Goal: Information Seeking & Learning: Learn about a topic

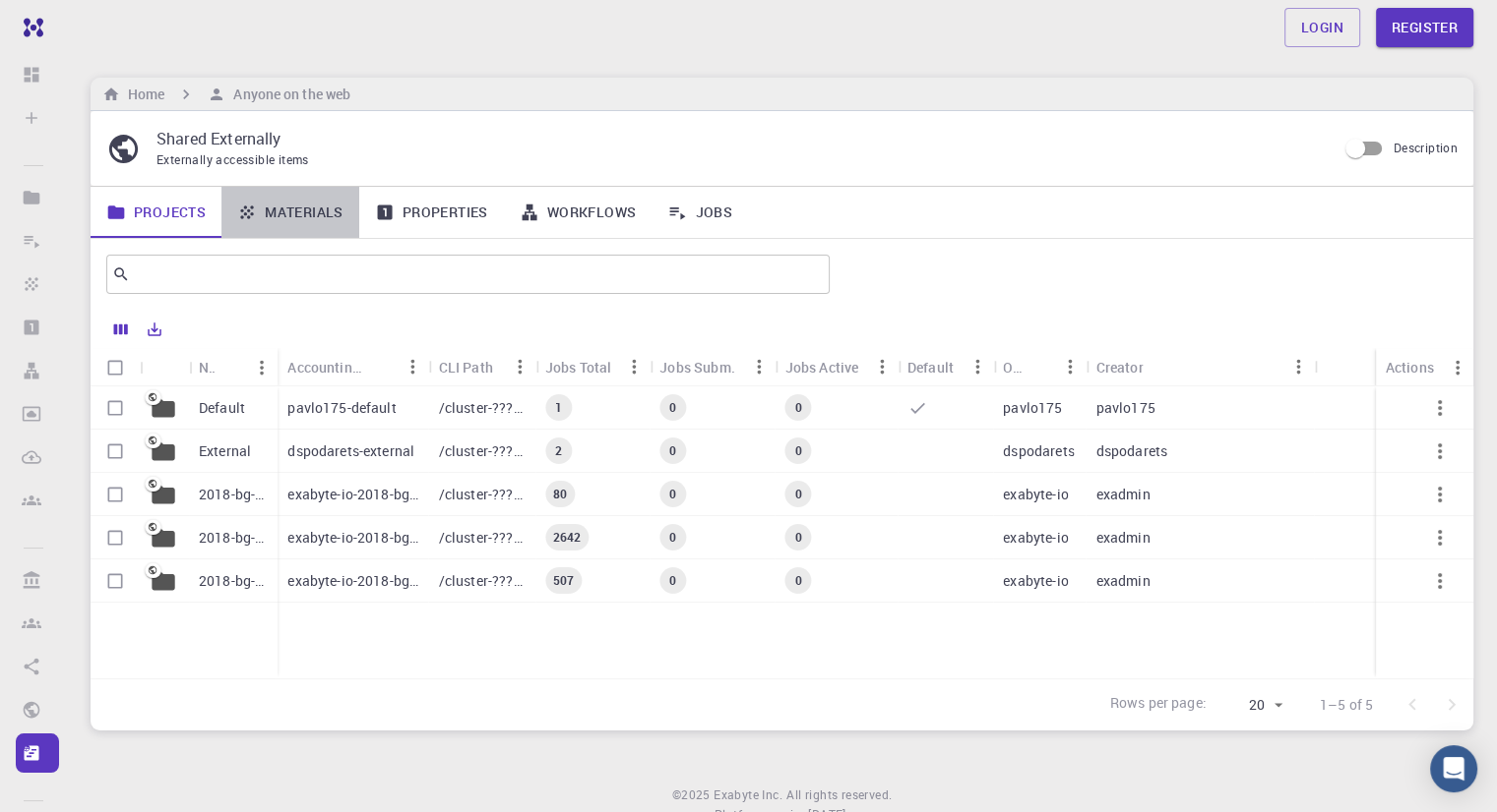
click at [288, 208] on link "Materials" at bounding box center [290, 211] width 138 height 51
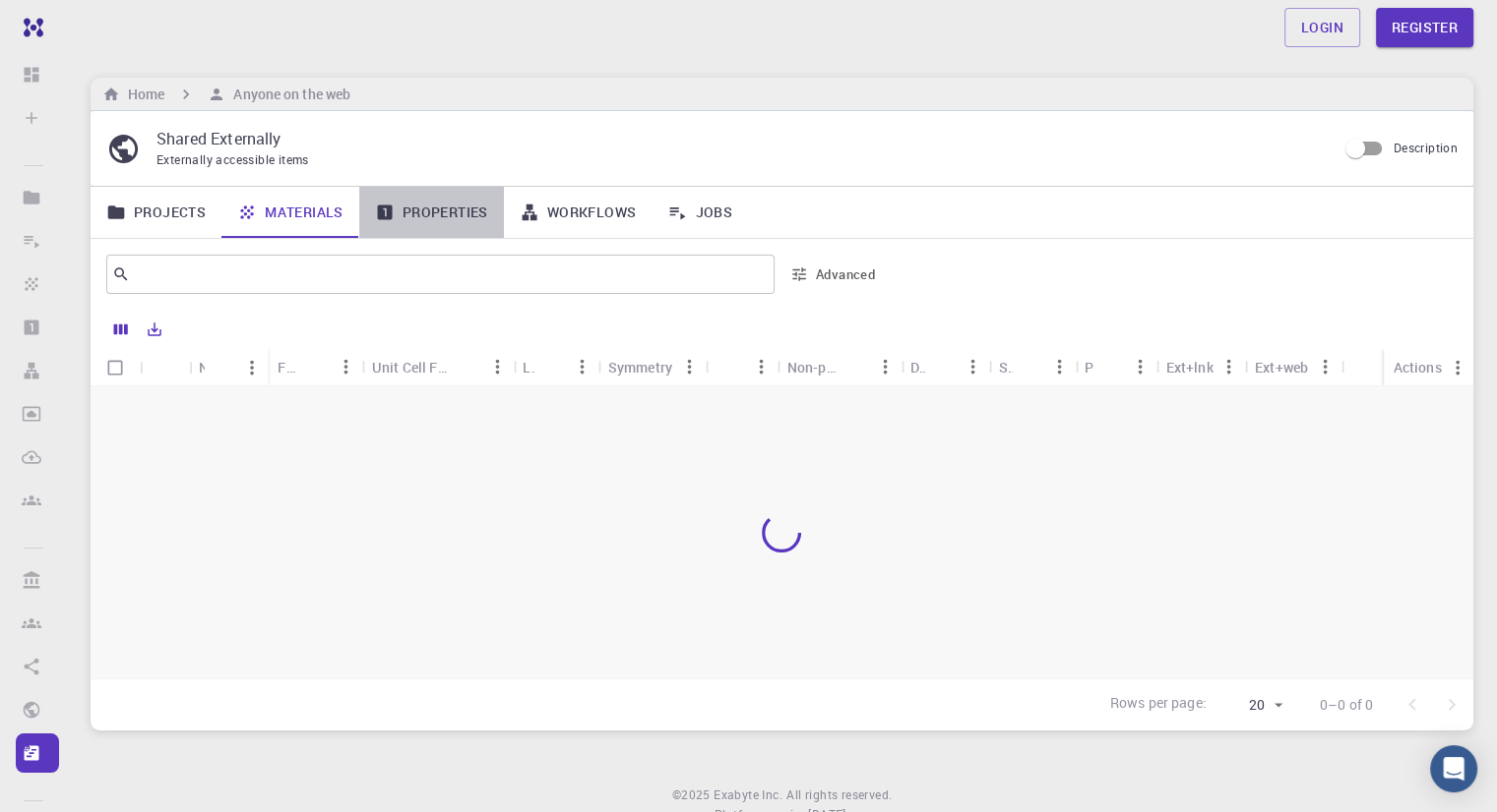
click at [443, 209] on link "Properties" at bounding box center [431, 211] width 145 height 51
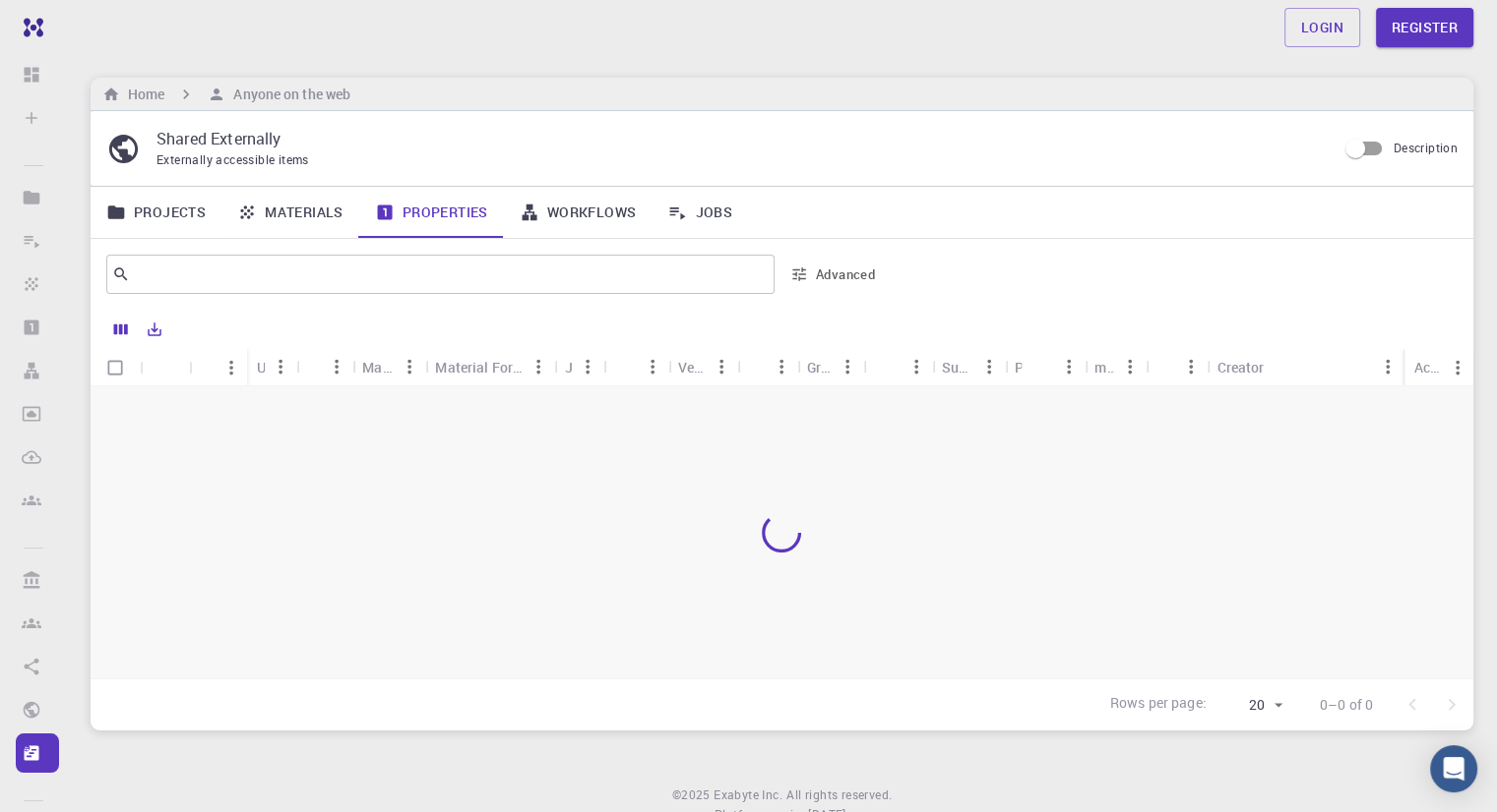
click at [295, 221] on link "Materials" at bounding box center [290, 211] width 138 height 51
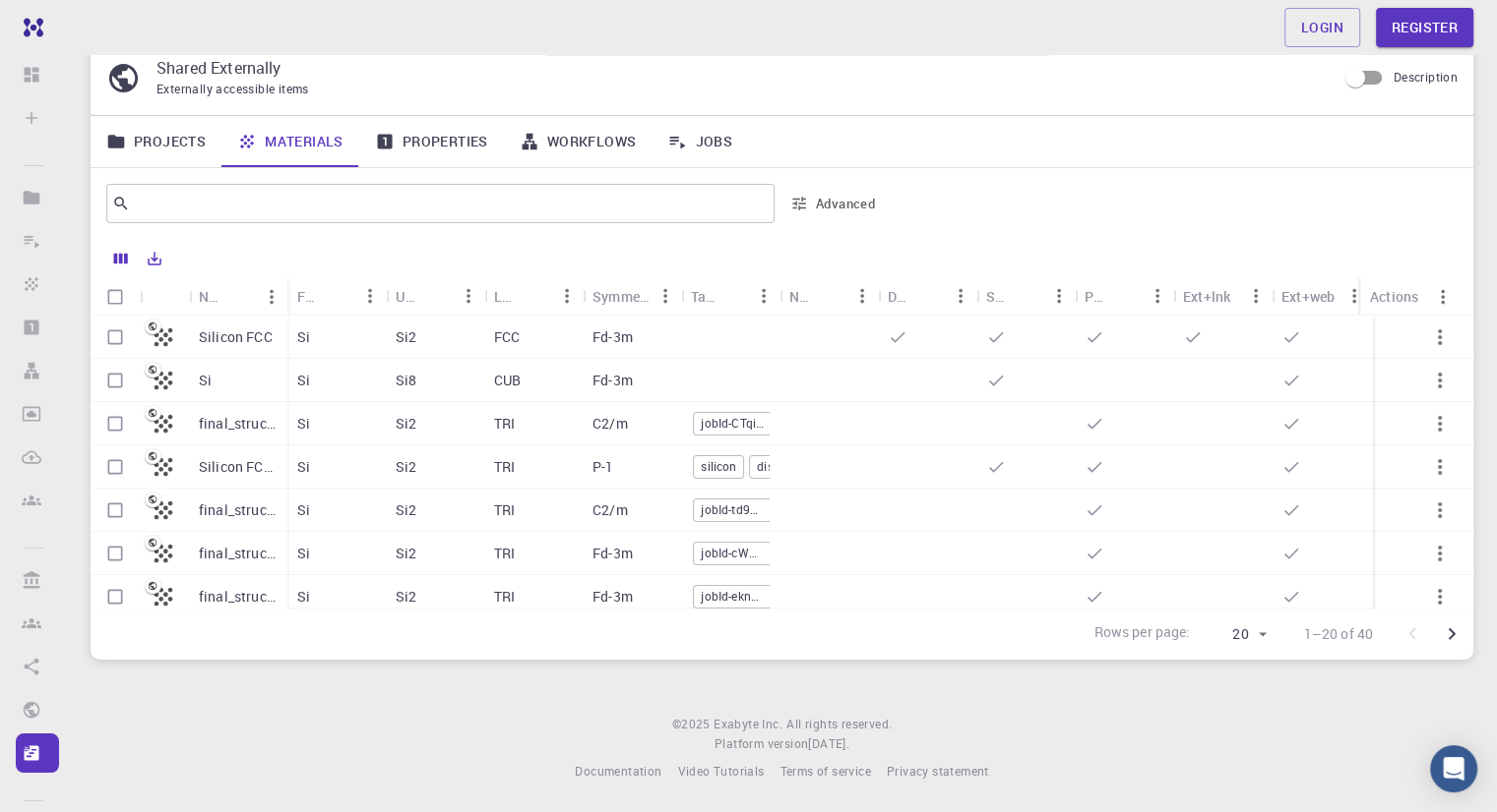
click at [230, 332] on p "Silicon FCC" at bounding box center [236, 337] width 74 height 20
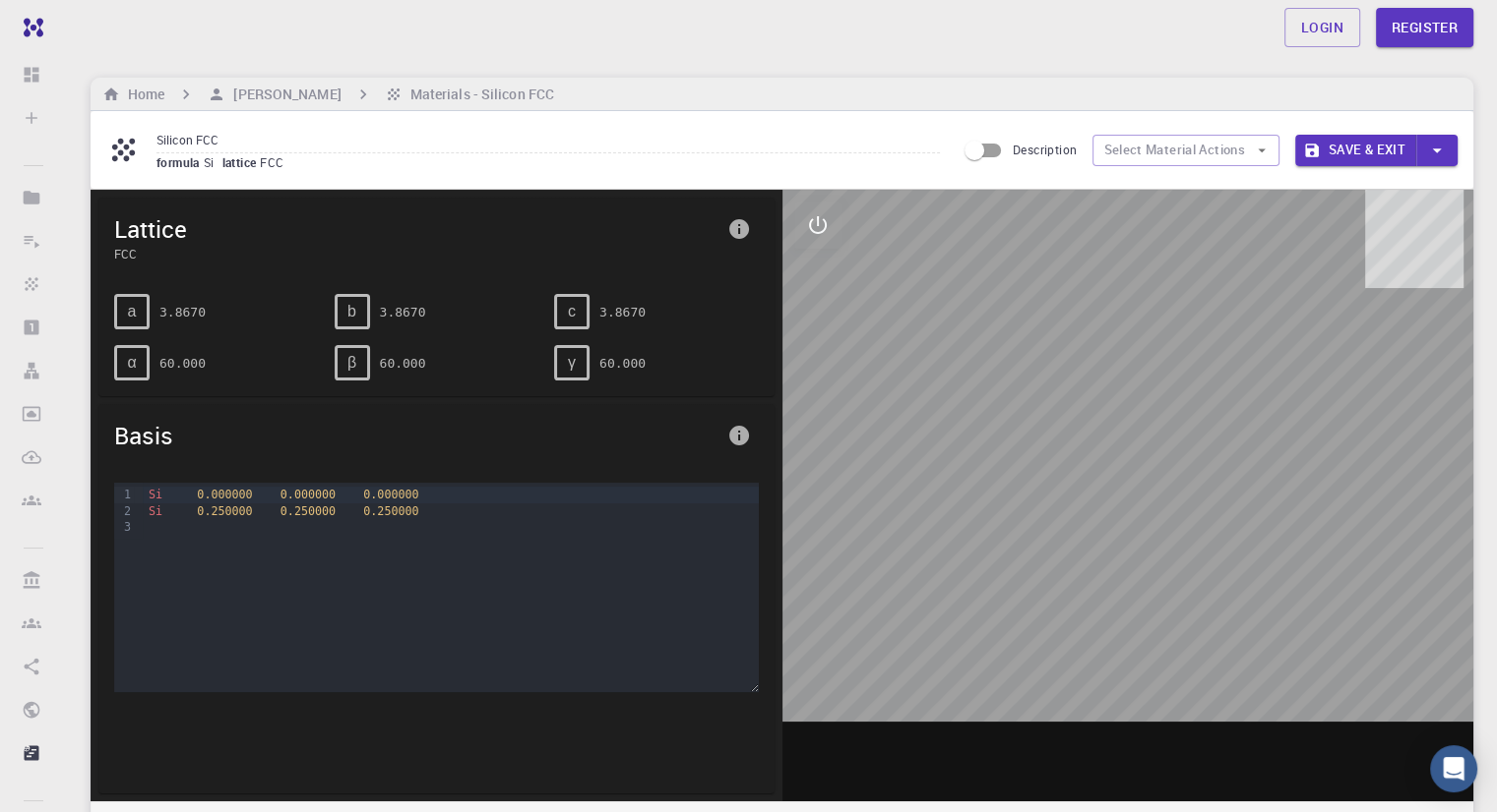
click at [1055, 74] on div "Login Register Home [PERSON_NAME] Materials - Silicon FCC Silicon FCC formula S…" at bounding box center [781, 726] width 1430 height 1452
drag, startPoint x: 1210, startPoint y: 507, endPoint x: 1339, endPoint y: 532, distance: 131.4
click at [1339, 532] on div at bounding box center [1128, 495] width 692 height 611
drag, startPoint x: 1205, startPoint y: 679, endPoint x: 1150, endPoint y: 497, distance: 190.1
click at [1150, 497] on div at bounding box center [1128, 495] width 692 height 611
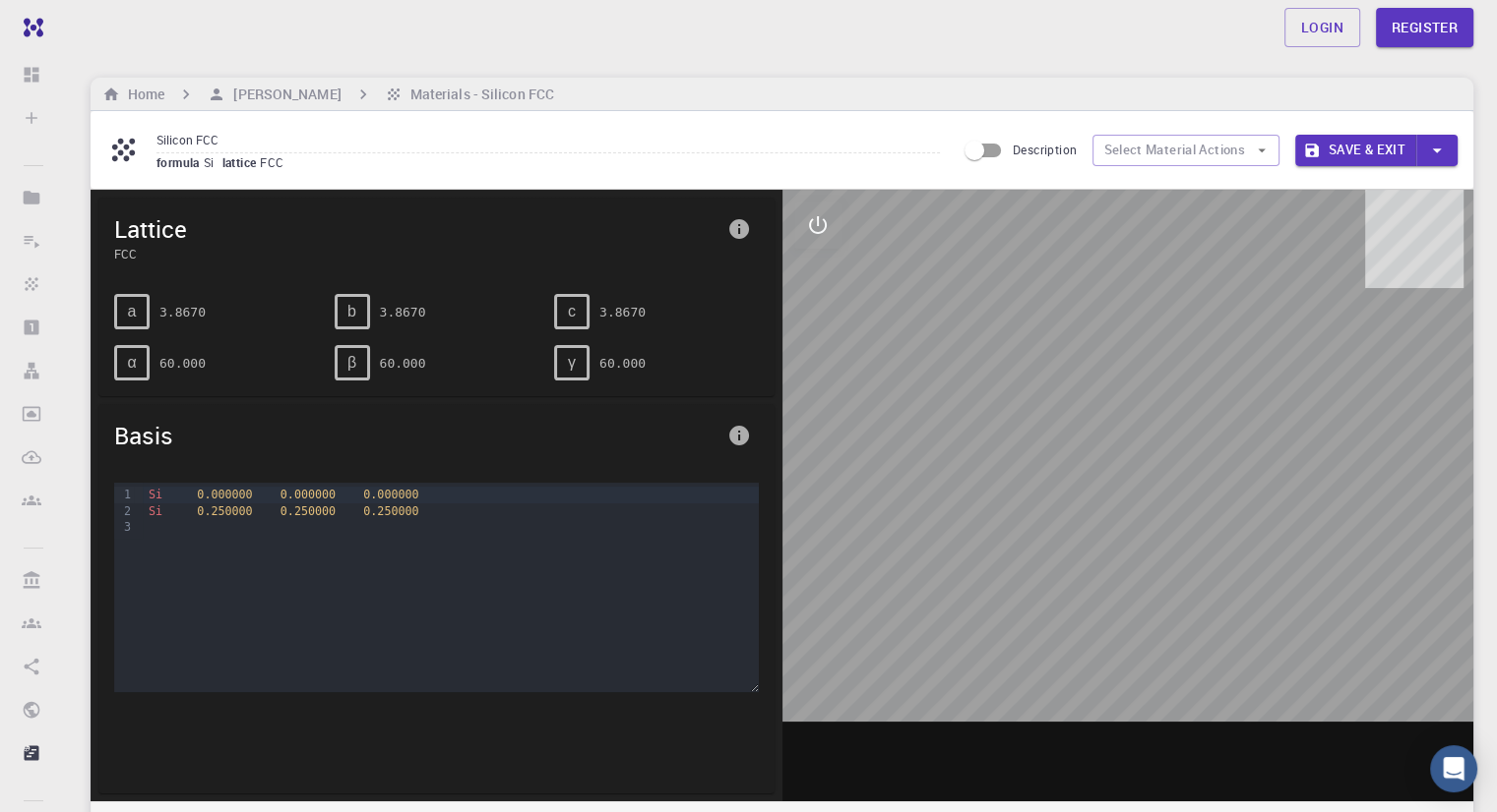
click at [1162, 560] on div at bounding box center [1128, 495] width 692 height 611
click at [811, 241] on button "interactive" at bounding box center [817, 224] width 47 height 47
